Goal: Task Accomplishment & Management: Use online tool/utility

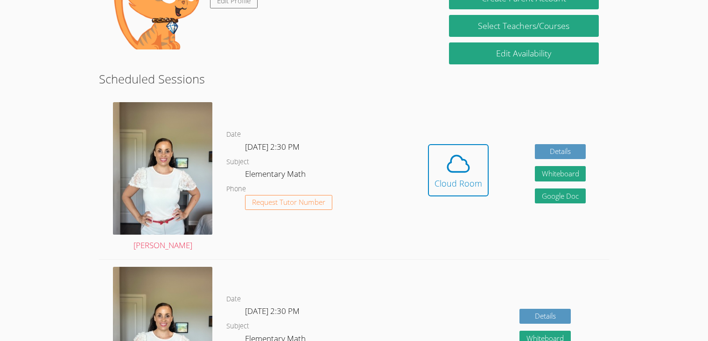
scroll to position [222, 0]
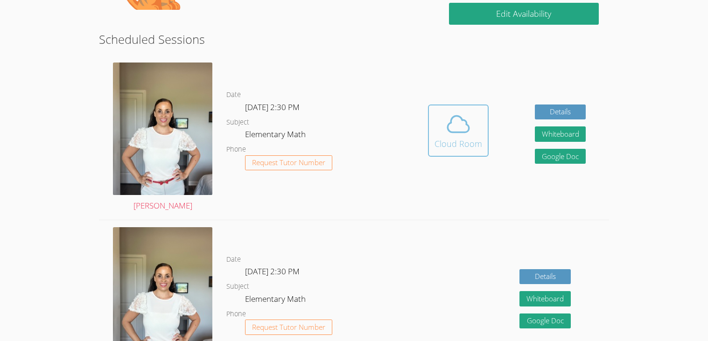
click at [459, 124] on icon at bounding box center [459, 124] width 26 height 26
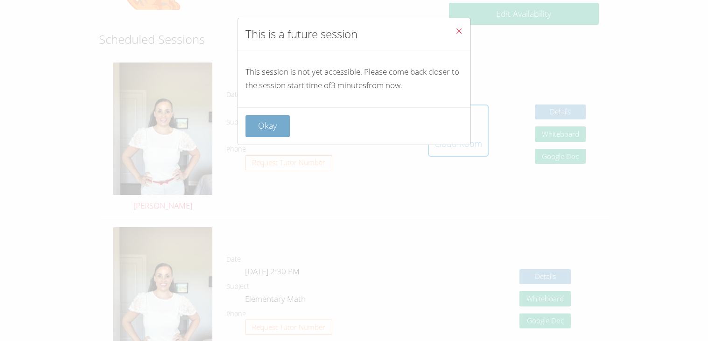
click at [278, 124] on button "Okay" at bounding box center [268, 126] width 45 height 22
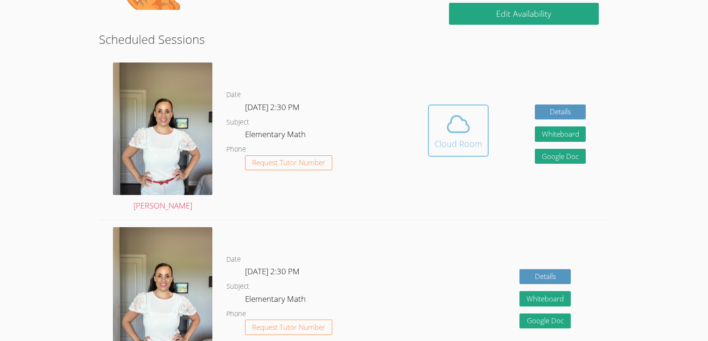
click at [474, 135] on span at bounding box center [459, 124] width 48 height 26
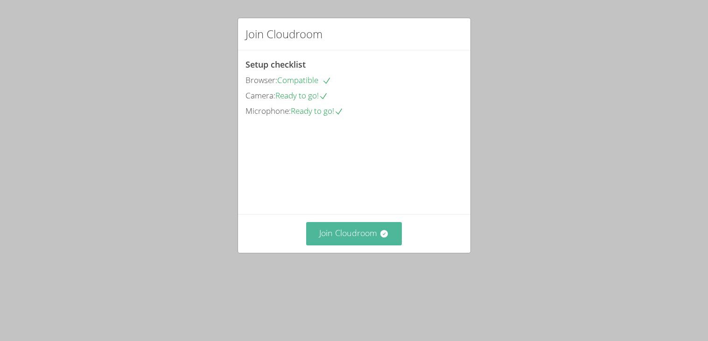
click at [327, 245] on button "Join Cloudroom" at bounding box center [354, 233] width 96 height 23
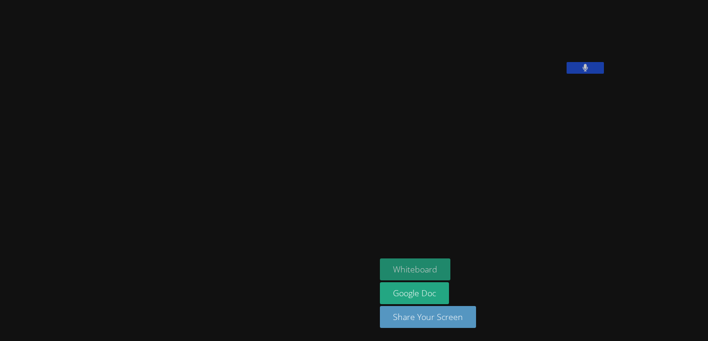
click at [380, 268] on button "Whiteboard" at bounding box center [415, 270] width 71 height 22
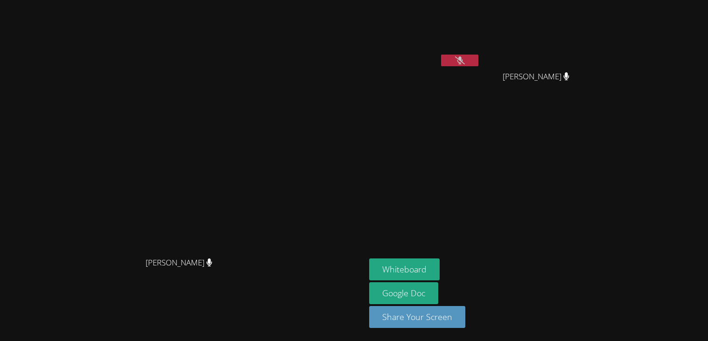
click at [595, 86] on div "Ariana Marie Brooks" at bounding box center [539, 84] width 111 height 37
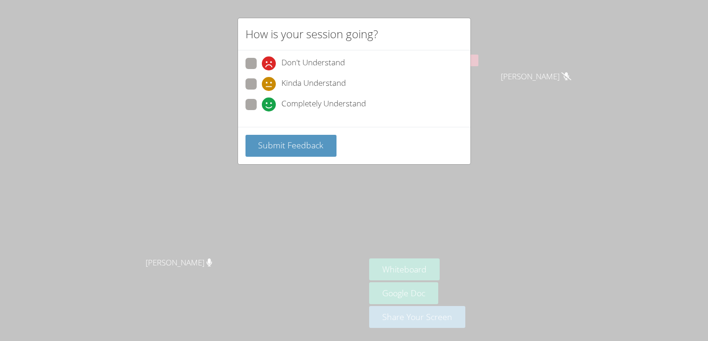
click at [262, 91] on span at bounding box center [262, 91] width 0 height 0
click at [262, 86] on input "Kinda Understand" at bounding box center [266, 82] width 8 height 8
radio input "true"
click at [279, 153] on button "Submit Feedback" at bounding box center [292, 146] width 92 height 22
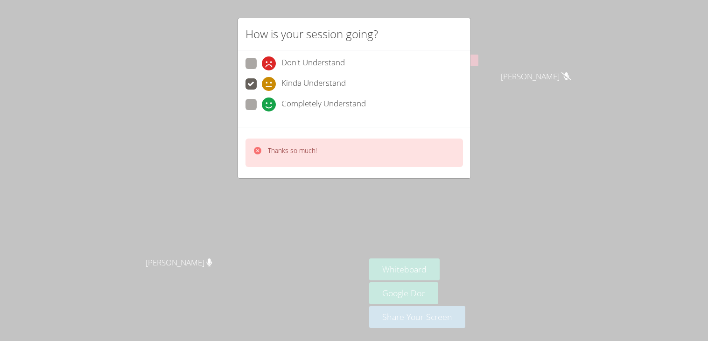
click at [258, 149] on icon at bounding box center [257, 150] width 7 height 7
click at [262, 176] on div "Thanks so much!" at bounding box center [354, 152] width 233 height 51
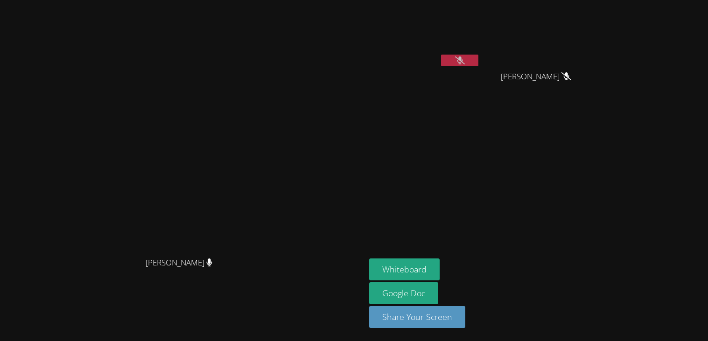
click at [481, 70] on div "Zoe Sanchez Cisneros" at bounding box center [424, 37] width 111 height 67
click at [479, 65] on button at bounding box center [459, 61] width 37 height 12
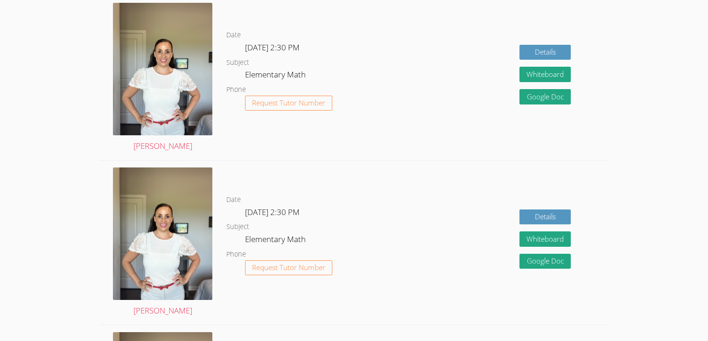
scroll to position [254, 0]
